Goal: Task Accomplishment & Management: Use online tool/utility

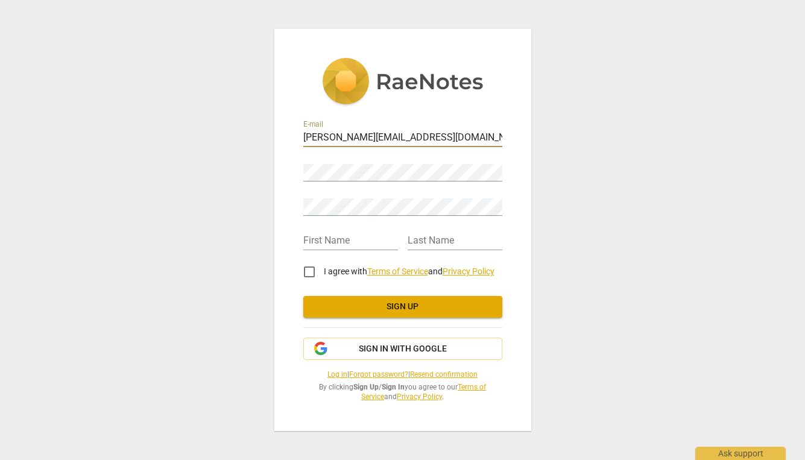
type input "amy@amymurphycoaching.com"
click at [0, 0] on com-1password-button at bounding box center [0, 0] width 0 height 0
type input "M"
type input "Amy"
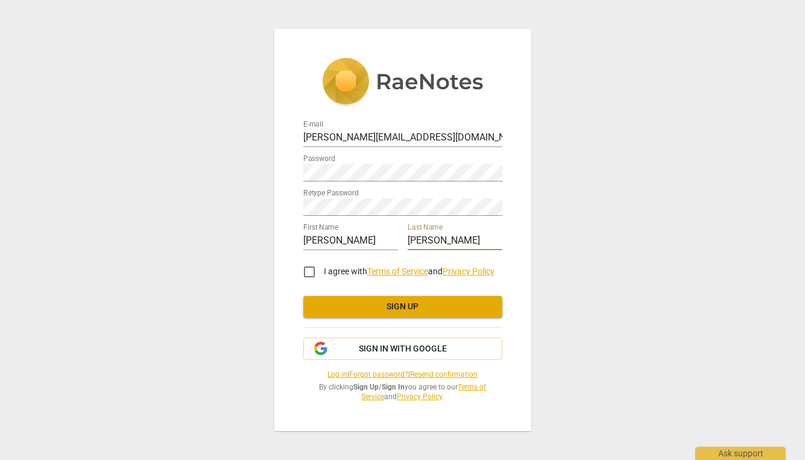
type input "Murphy"
click at [310, 273] on input "I agree with Terms of Service and Privacy Policy" at bounding box center [309, 272] width 29 height 29
checkbox input "true"
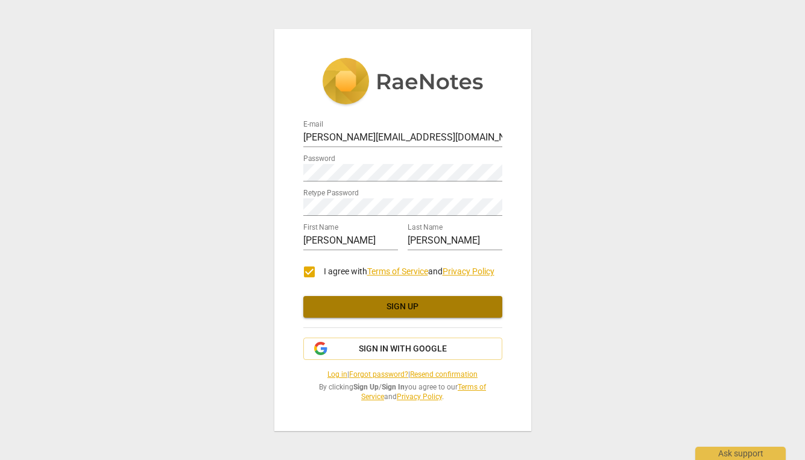
click at [416, 305] on span "Sign up" at bounding box center [403, 307] width 180 height 12
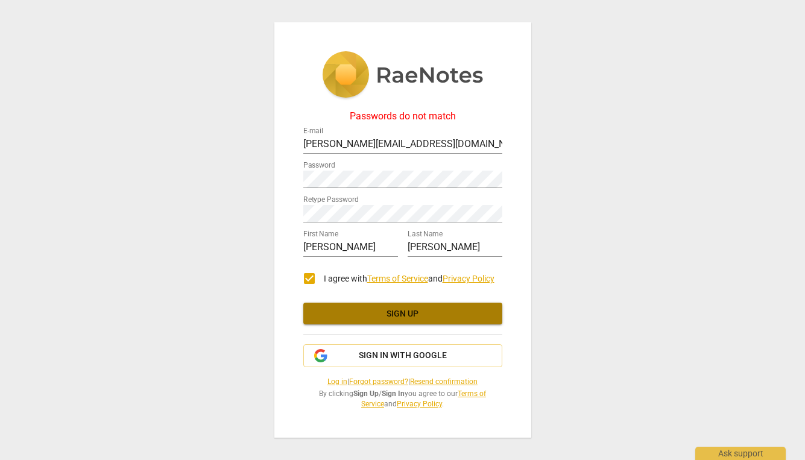
click at [381, 321] on button "Sign up" at bounding box center [402, 314] width 199 height 22
click at [580, 238] on div "Passwords do not match E-mail amy@amymurphycoaching.com Password Retype Passwor…" at bounding box center [402, 230] width 805 height 460
click at [432, 318] on span "Sign up" at bounding box center [403, 314] width 180 height 12
click at [564, 201] on div "Passwords do not match E-mail amy@amymurphycoaching.com Password Retype Passwor…" at bounding box center [402, 230] width 805 height 460
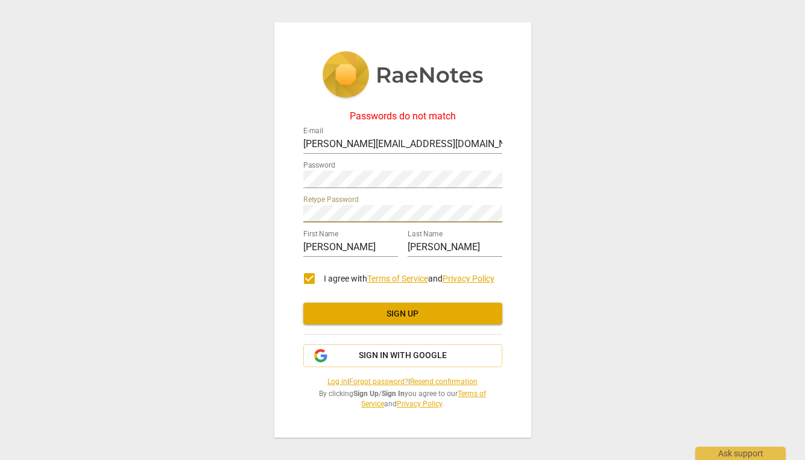
click at [640, 267] on div "Passwords do not match E-mail amy@amymurphycoaching.com Password Retype Passwor…" at bounding box center [402, 230] width 805 height 460
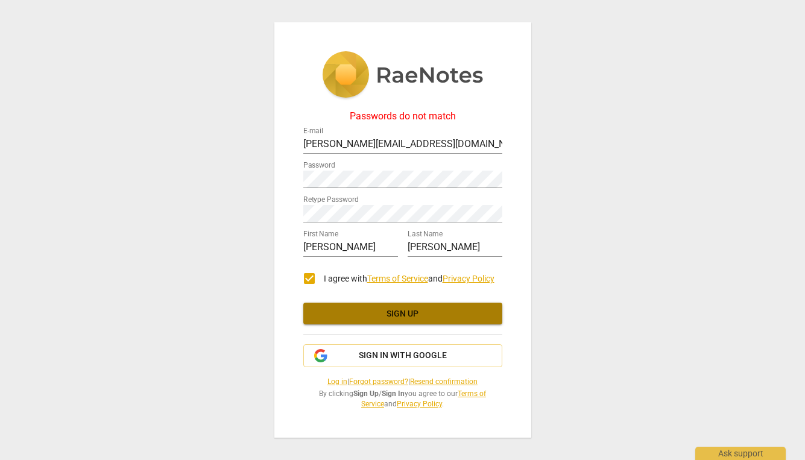
click at [403, 315] on span "Sign up" at bounding box center [403, 314] width 180 height 12
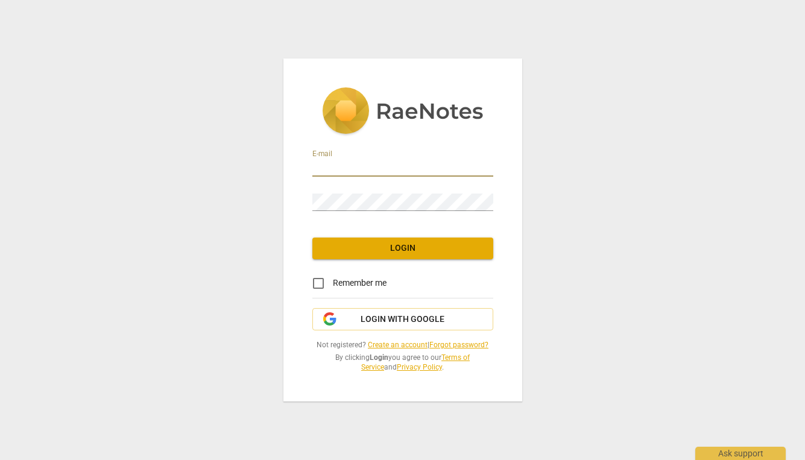
type input "[PERSON_NAME][EMAIL_ADDRESS][DOMAIN_NAME]"
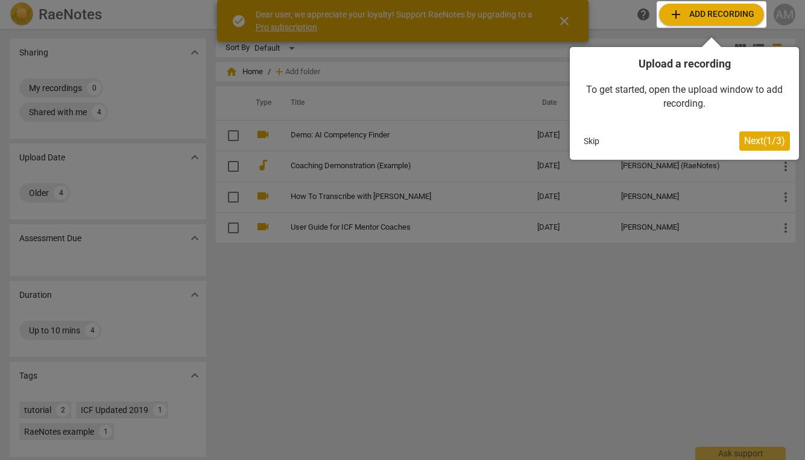
click at [770, 141] on span "Next ( 1 / 3 )" at bounding box center [764, 140] width 41 height 11
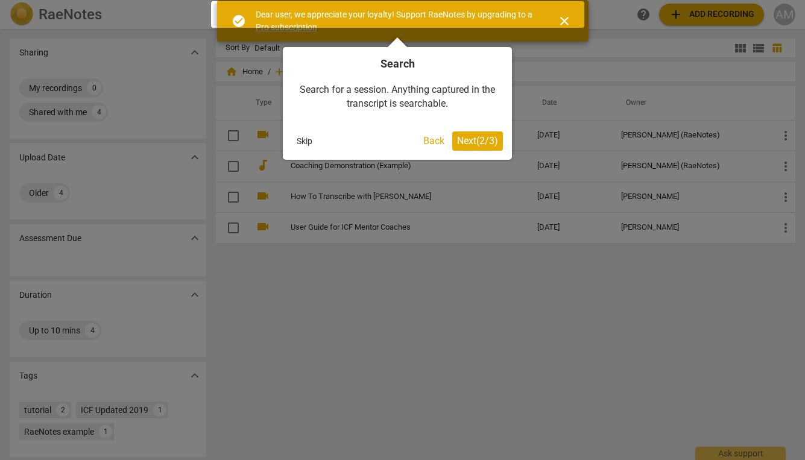
click at [482, 139] on span "Next ( 2 / 3 )" at bounding box center [477, 140] width 41 height 11
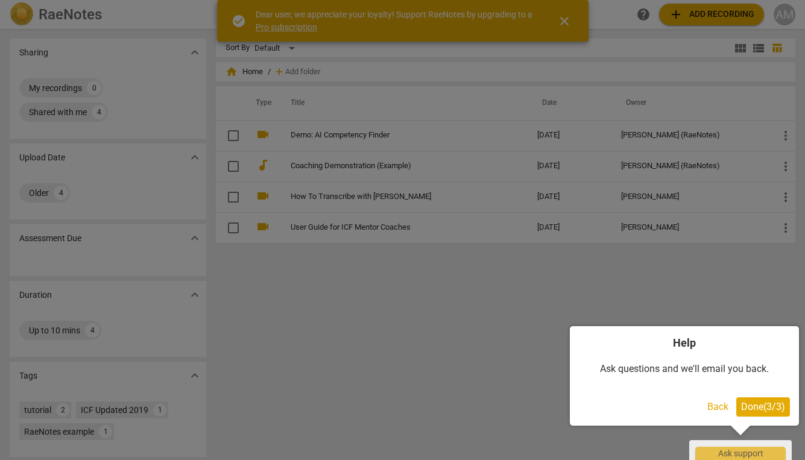
click at [763, 409] on span "Done ( 3 / 3 )" at bounding box center [763, 406] width 44 height 11
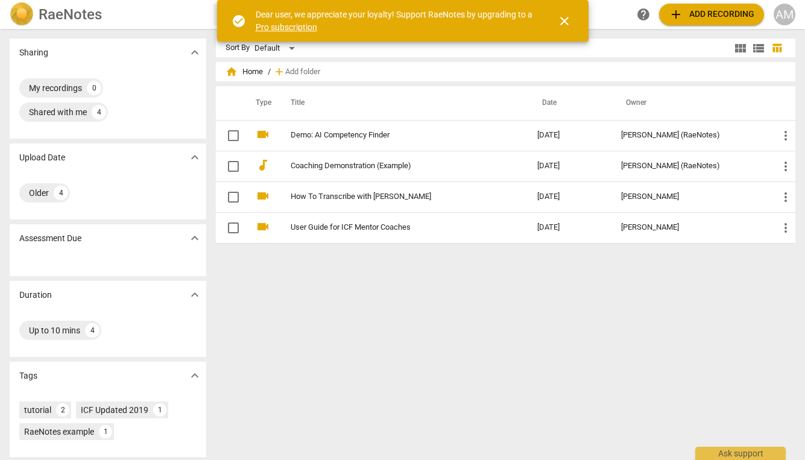
click at [558, 24] on span "close" at bounding box center [564, 21] width 14 height 14
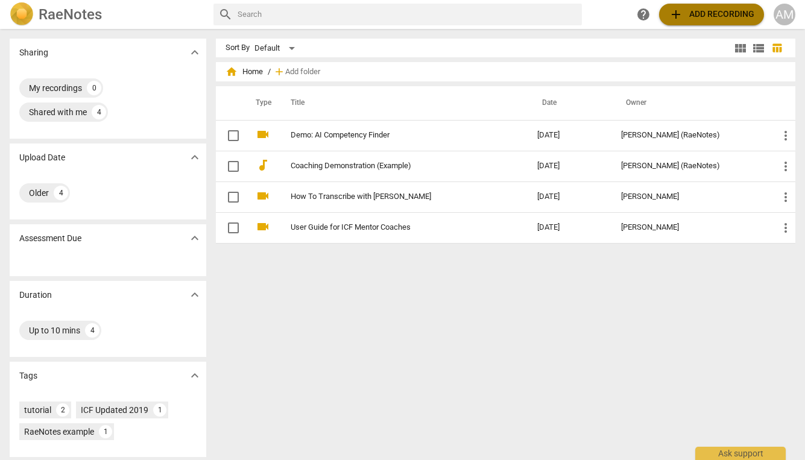
click at [699, 16] on span "add Add recording" at bounding box center [712, 14] width 86 height 14
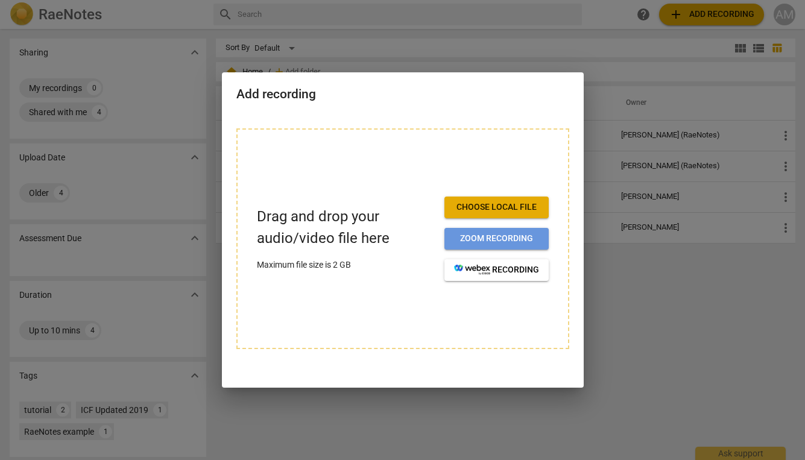
click at [459, 239] on span "Zoom recording" at bounding box center [496, 239] width 85 height 12
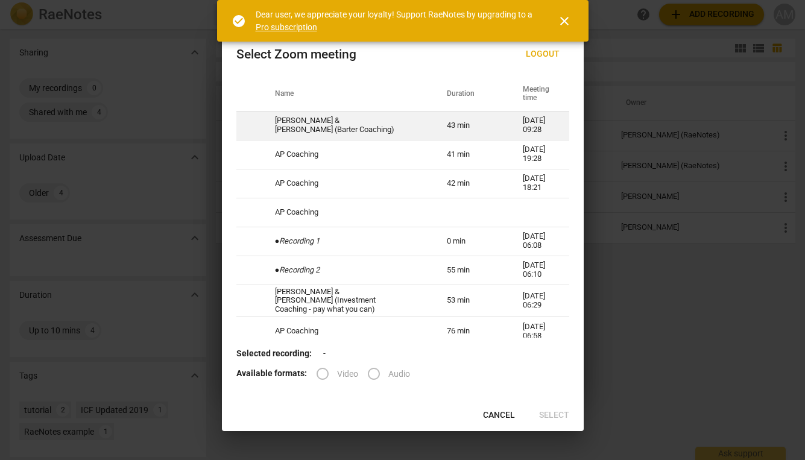
click at [314, 130] on td "Amy Murphy & Crystal Wagner (Barter Coaching)" at bounding box center [347, 125] width 172 height 29
radio input "true"
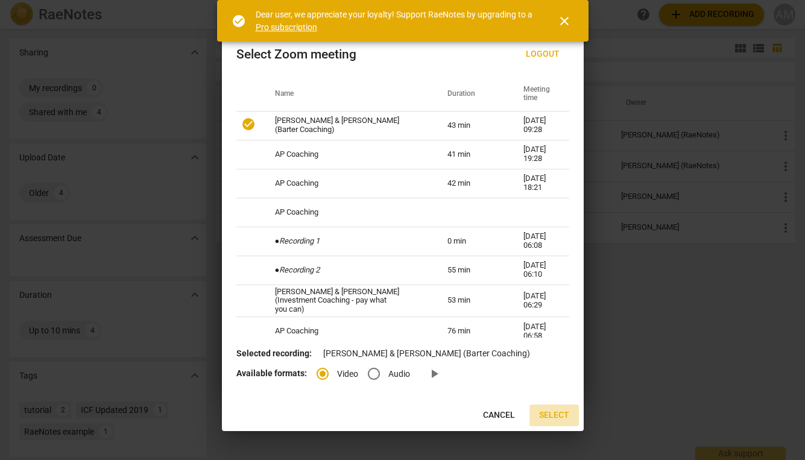
click at [557, 417] on span "Select" at bounding box center [554, 415] width 30 height 12
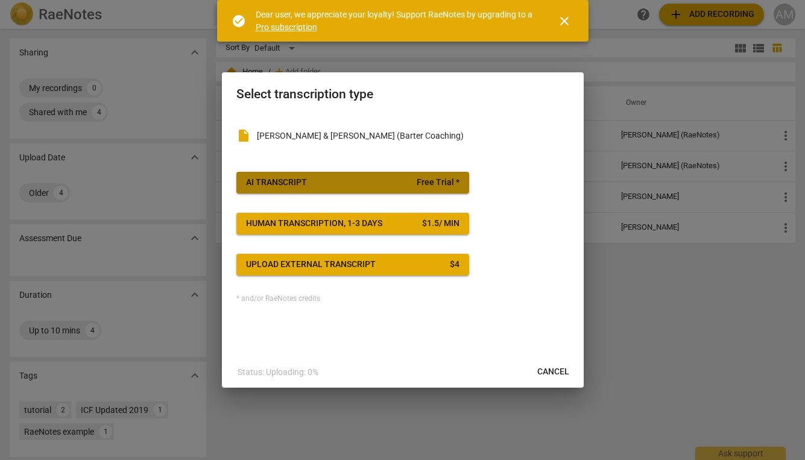
click at [316, 182] on span "AI Transcript Free Trial *" at bounding box center [352, 183] width 213 height 12
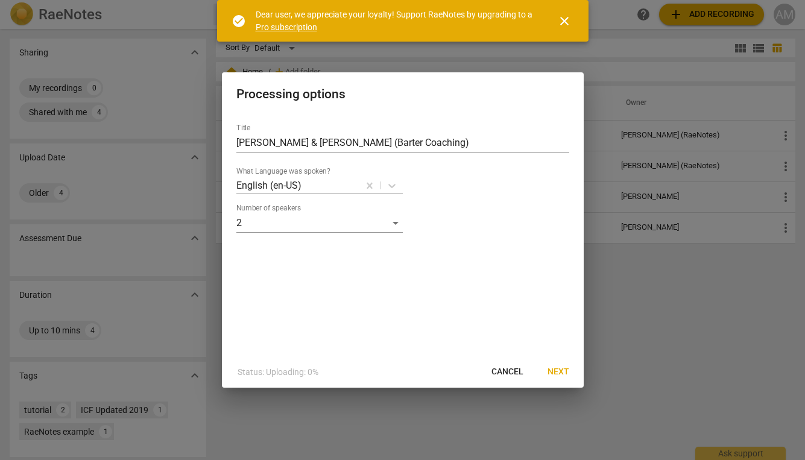
click at [557, 371] on span "Next" at bounding box center [559, 372] width 22 height 12
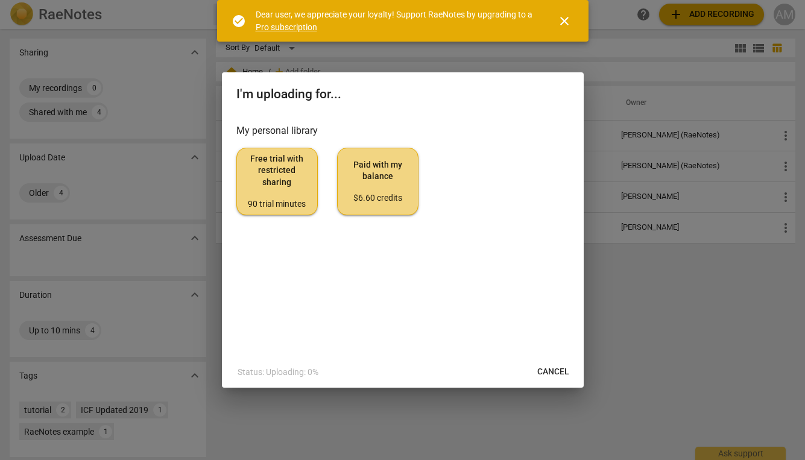
click at [282, 184] on span "Free trial with restricted sharing 90 trial minutes" at bounding box center [277, 181] width 61 height 57
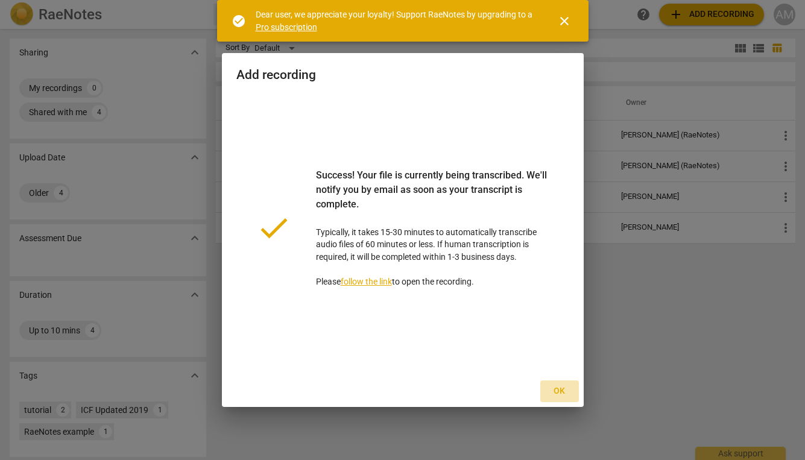
click at [558, 392] on span "Ok" at bounding box center [559, 391] width 19 height 12
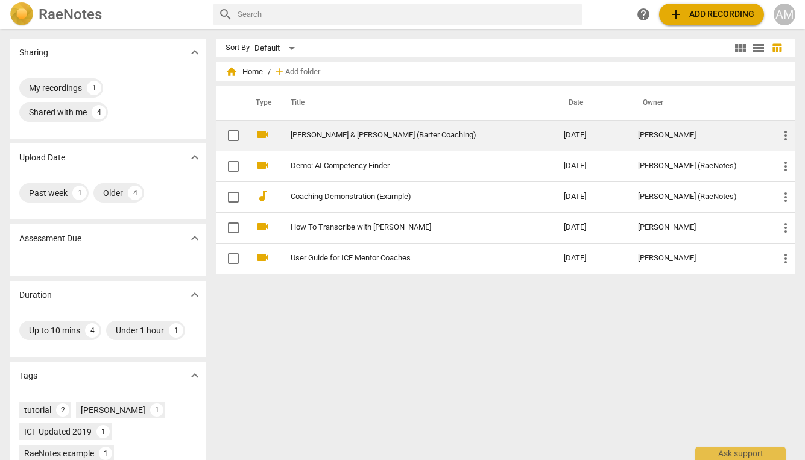
click at [343, 141] on td "Amy Murphy & Crystal Wagner (Barter Coaching)" at bounding box center [415, 135] width 278 height 31
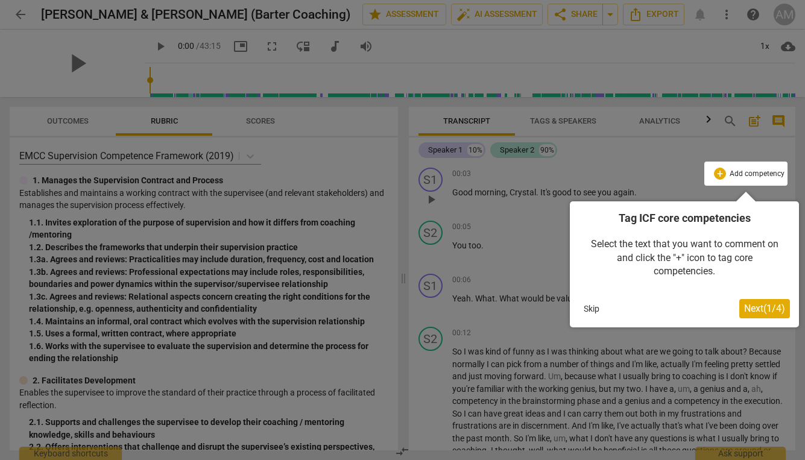
click at [762, 306] on span "Next ( 1 / 4 )" at bounding box center [764, 308] width 41 height 11
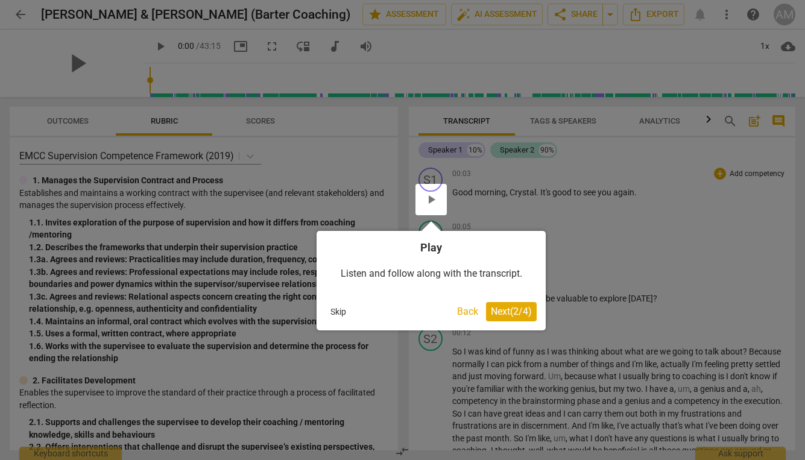
click at [519, 312] on span "Next ( 2 / 4 )" at bounding box center [511, 311] width 41 height 11
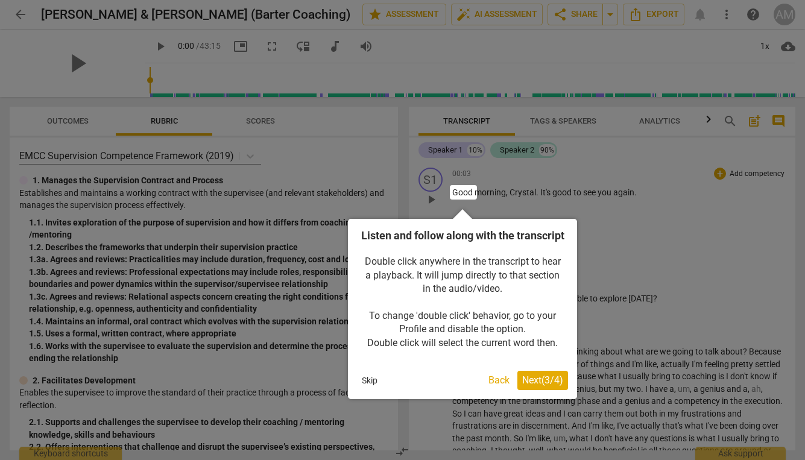
click at [543, 386] on span "Next ( 3 / 4 )" at bounding box center [542, 380] width 41 height 11
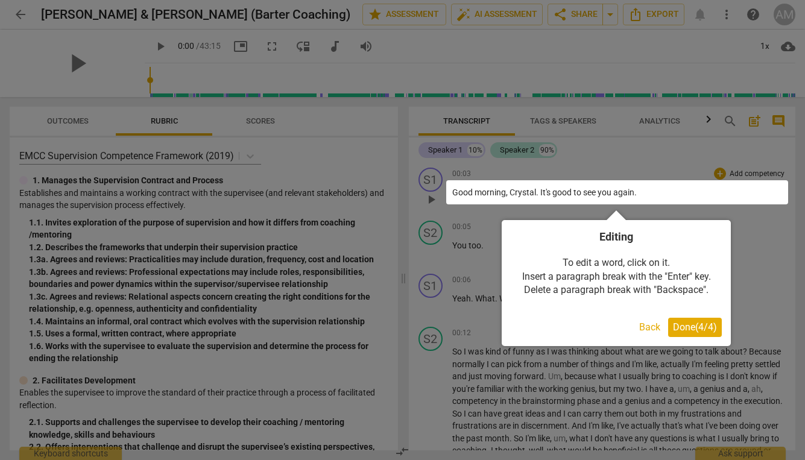
click at [695, 326] on span "Done ( 4 / 4 )" at bounding box center [695, 326] width 44 height 11
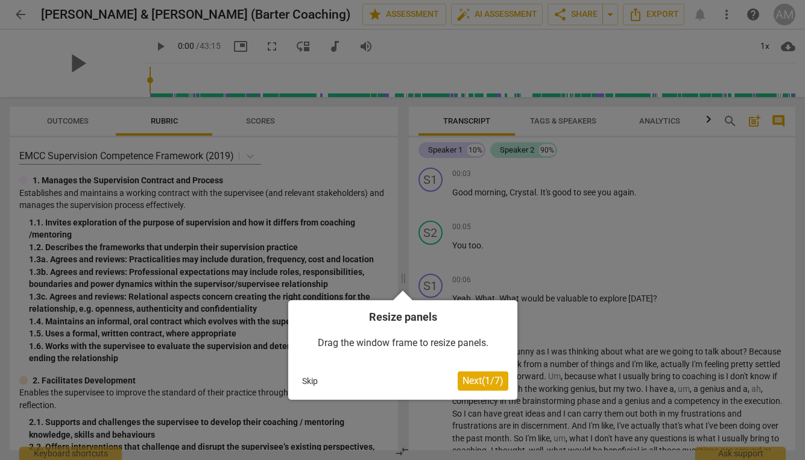
click at [482, 382] on span "Next ( 1 / 7 )" at bounding box center [483, 380] width 41 height 11
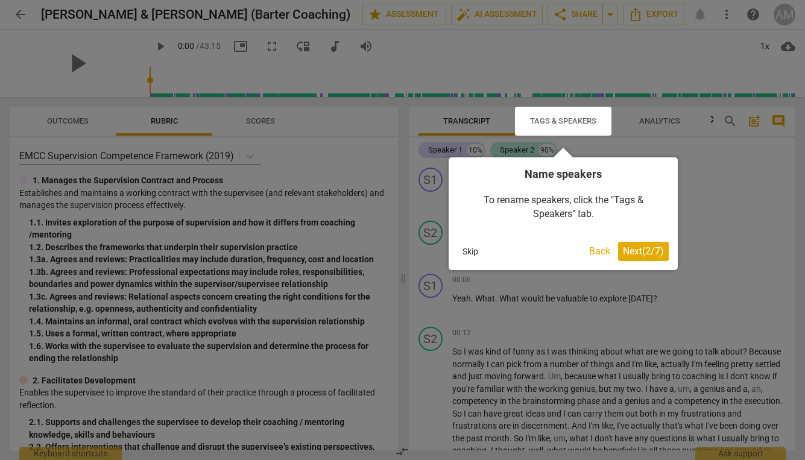
click at [641, 247] on span "Next ( 2 / 7 )" at bounding box center [643, 250] width 41 height 11
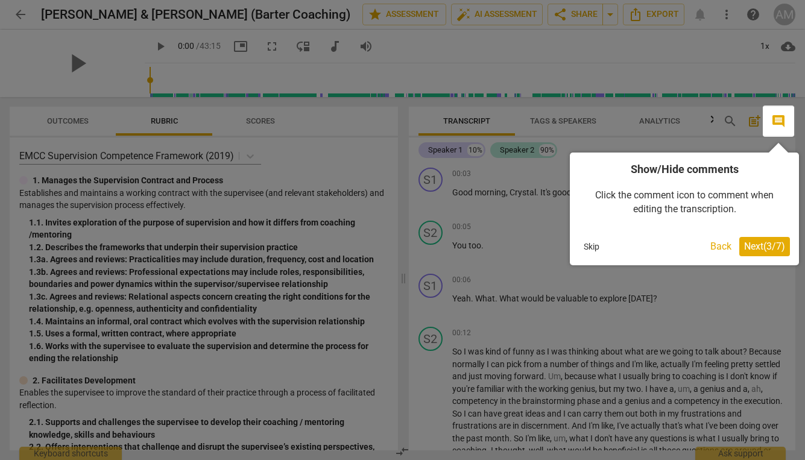
click at [769, 244] on span "Next ( 3 / 7 )" at bounding box center [764, 246] width 41 height 11
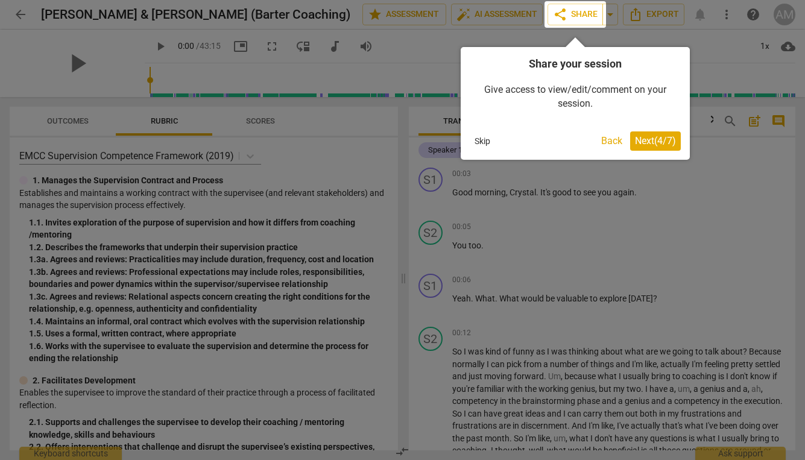
click at [664, 137] on span "Next ( 4 / 7 )" at bounding box center [655, 140] width 41 height 11
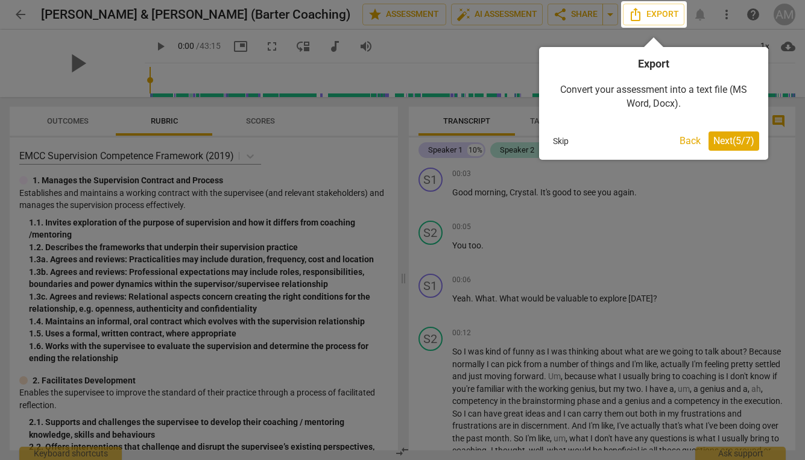
click at [737, 144] on span "Next ( 5 / 7 )" at bounding box center [733, 140] width 41 height 11
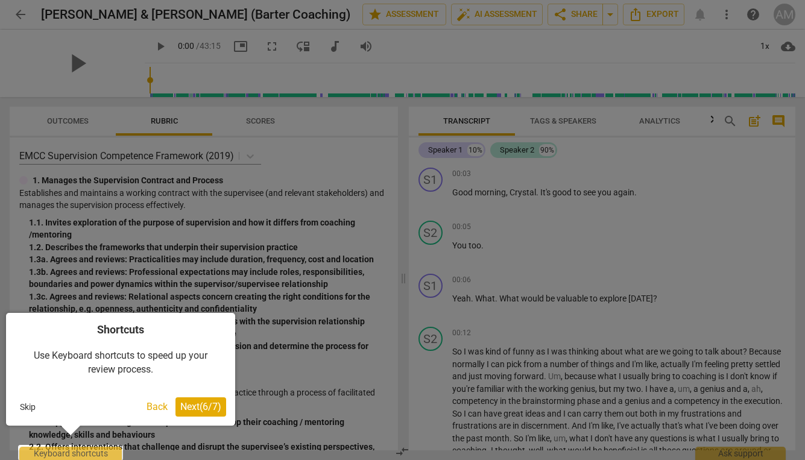
click at [198, 405] on span "Next ( 6 / 7 )" at bounding box center [200, 406] width 41 height 11
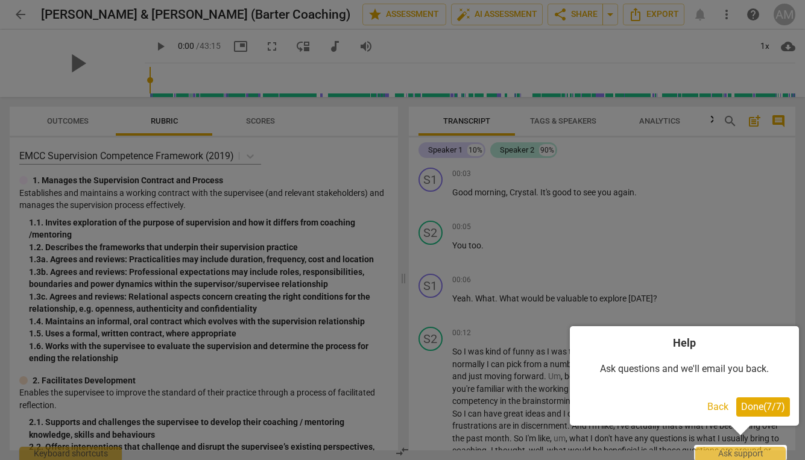
click at [773, 410] on span "Done ( 7 / 7 )" at bounding box center [763, 406] width 44 height 11
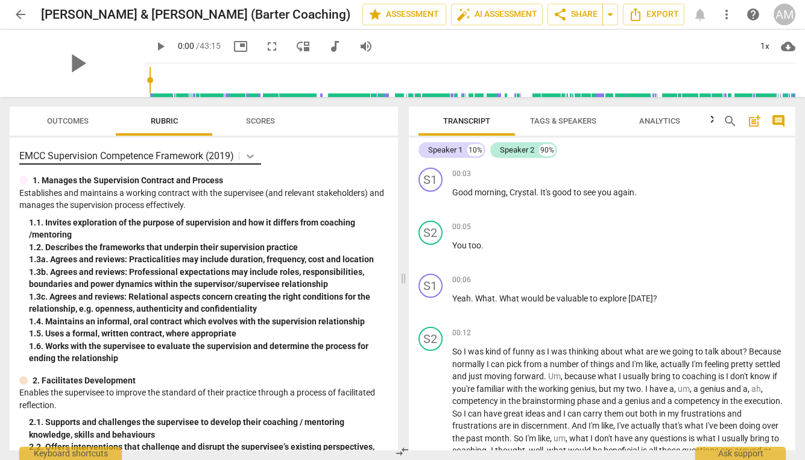
click at [253, 154] on icon at bounding box center [250, 156] width 12 height 12
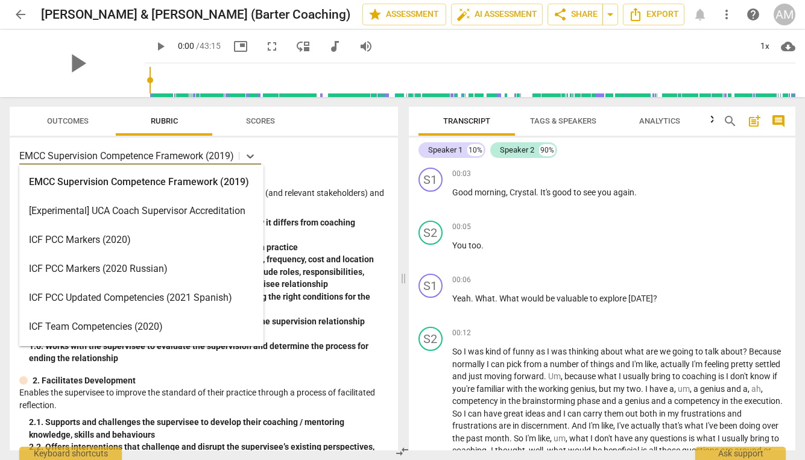
click at [151, 240] on div "ICF PCC Markers (2020)" at bounding box center [141, 240] width 244 height 29
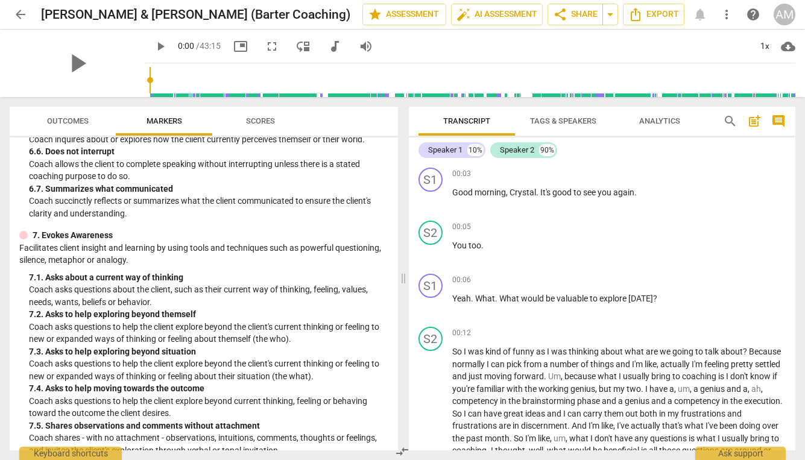
scroll to position [925, 0]
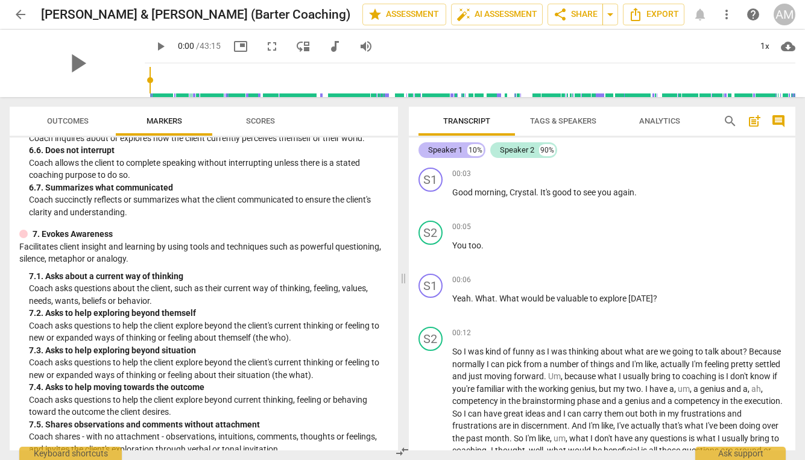
click at [440, 150] on div "Speaker 1" at bounding box center [445, 150] width 34 height 12
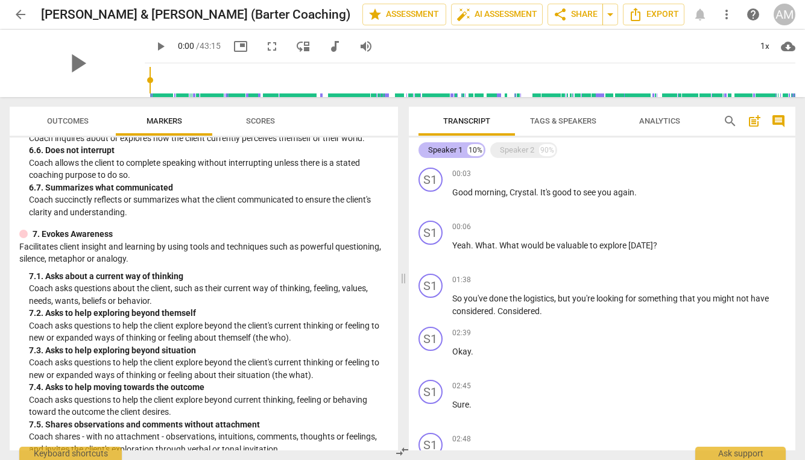
click at [440, 150] on div "Speaker 1" at bounding box center [445, 150] width 34 height 12
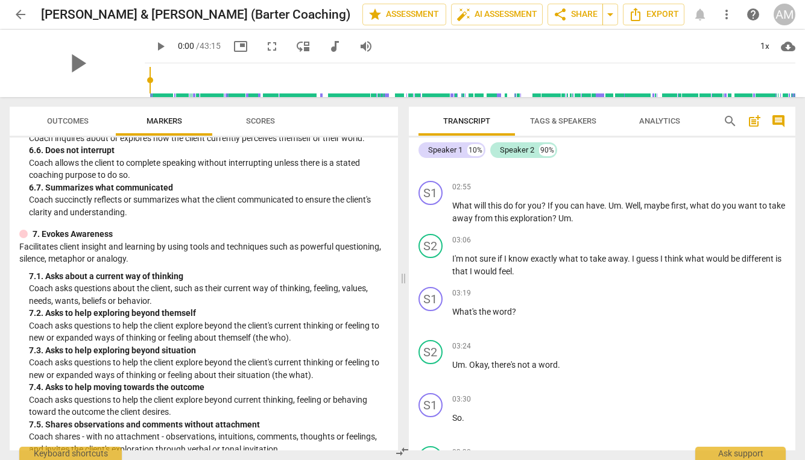
scroll to position [905, 0]
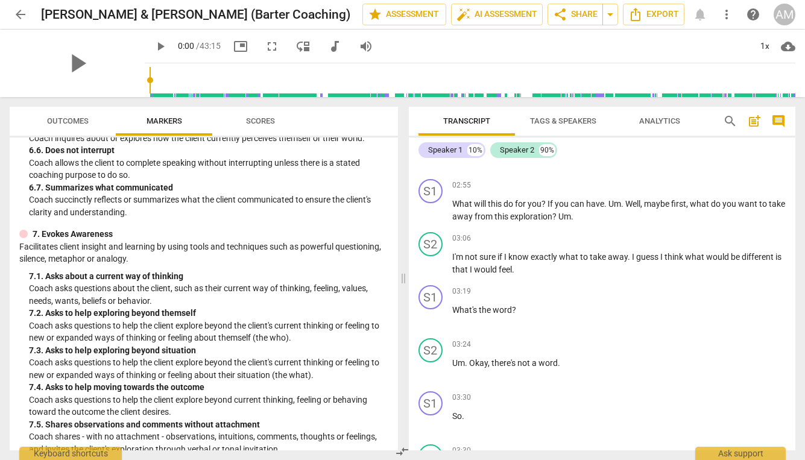
click at [659, 121] on span "Analytics" at bounding box center [659, 120] width 41 height 9
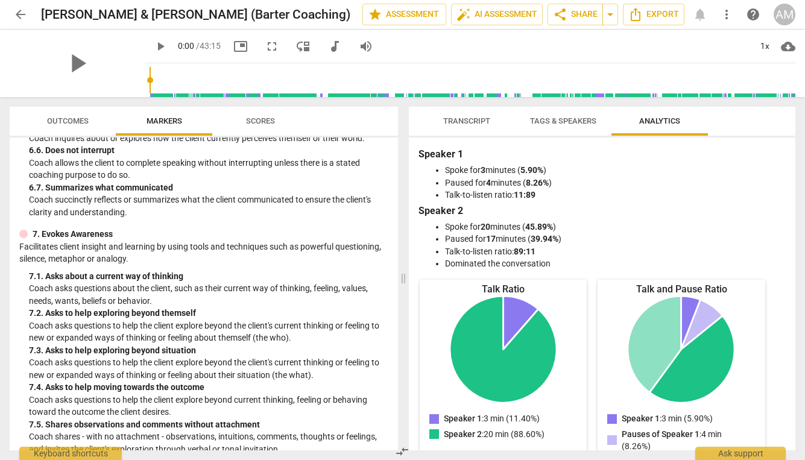
scroll to position [0, 0]
click at [559, 121] on span "Tags & Speakers" at bounding box center [563, 120] width 66 height 9
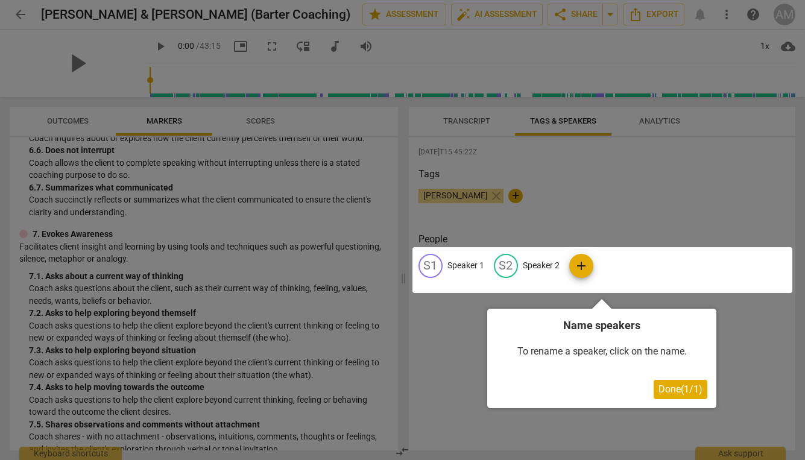
click at [471, 122] on div at bounding box center [402, 230] width 805 height 460
click at [587, 186] on div at bounding box center [402, 230] width 805 height 460
click at [678, 389] on span "Done ( 1 / 1 )" at bounding box center [681, 389] width 44 height 11
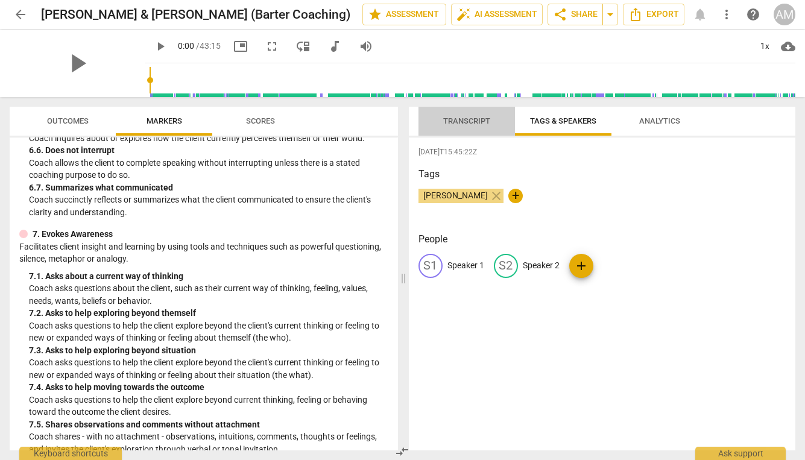
click at [455, 121] on span "Transcript" at bounding box center [466, 120] width 47 height 9
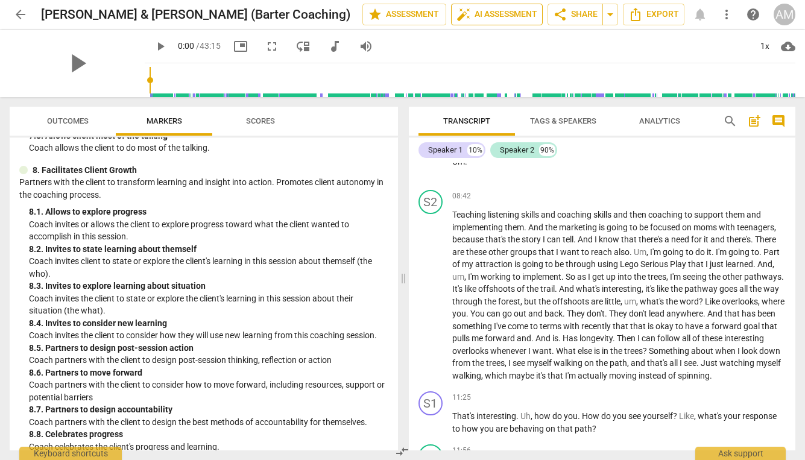
click at [497, 19] on span "auto_fix_high AI Assessment" at bounding box center [497, 14] width 81 height 14
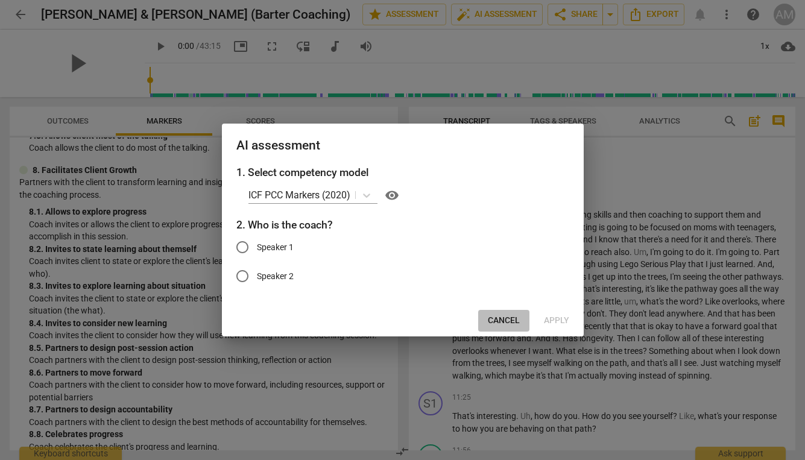
click at [501, 323] on span "Cancel" at bounding box center [504, 321] width 32 height 12
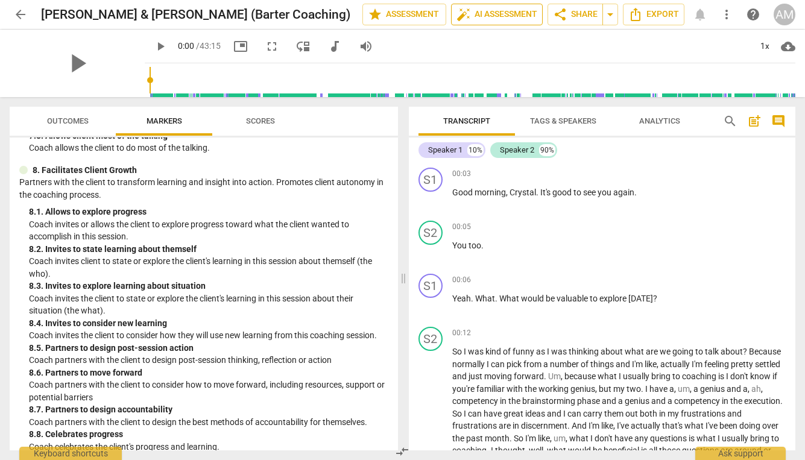
click at [505, 21] on span "auto_fix_high AI Assessment" at bounding box center [497, 14] width 81 height 14
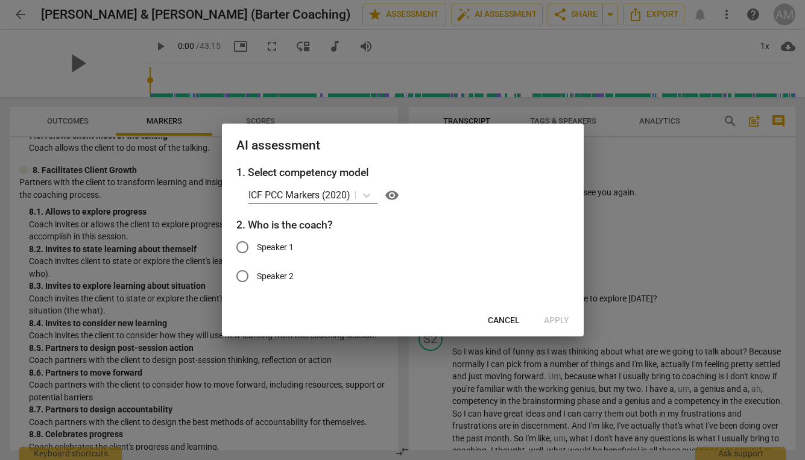
click at [242, 247] on input "Speaker 1" at bounding box center [242, 247] width 29 height 29
radio input "true"
click at [556, 317] on span "Apply" at bounding box center [556, 321] width 25 height 12
